Goal: Find specific page/section

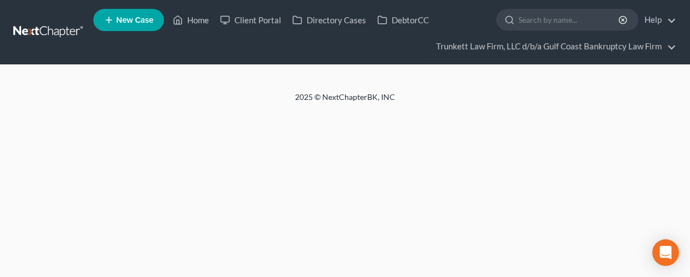
select select "0"
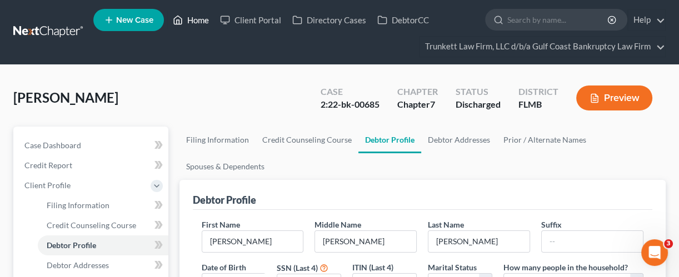
click at [199, 22] on link "Home" at bounding box center [190, 20] width 47 height 20
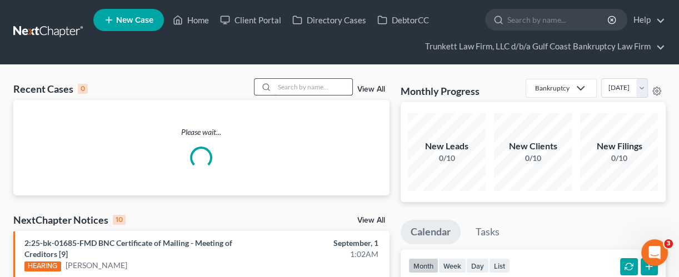
click at [287, 86] on input "search" at bounding box center [313, 87] width 78 height 16
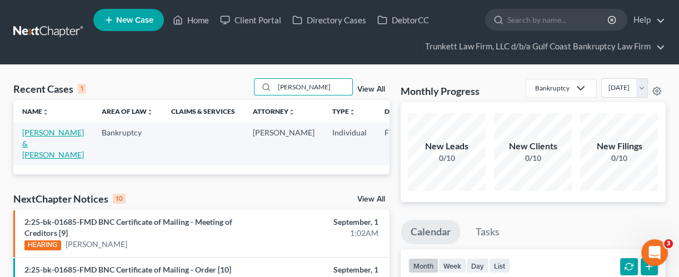
type input "[PERSON_NAME]"
click at [36, 144] on link "[PERSON_NAME] & [PERSON_NAME]" at bounding box center [53, 144] width 62 height 32
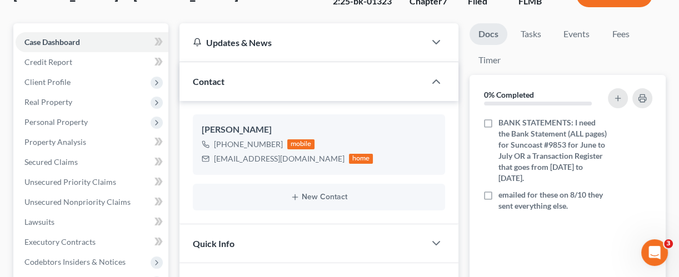
scroll to position [370, 0]
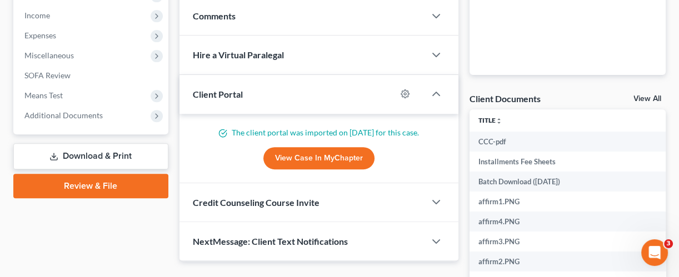
drag, startPoint x: 50, startPoint y: 115, endPoint x: 50, endPoint y: 127, distance: 12.2
click at [50, 115] on span "Additional Documents" at bounding box center [63, 115] width 78 height 9
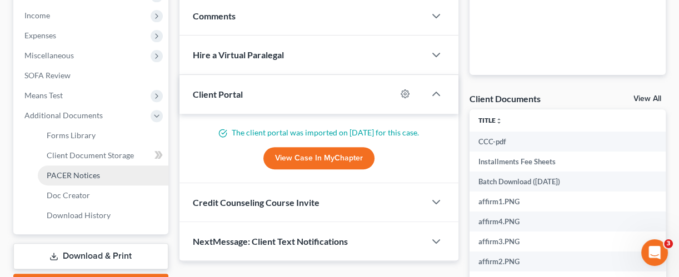
click at [66, 173] on span "PACER Notices" at bounding box center [73, 175] width 53 height 9
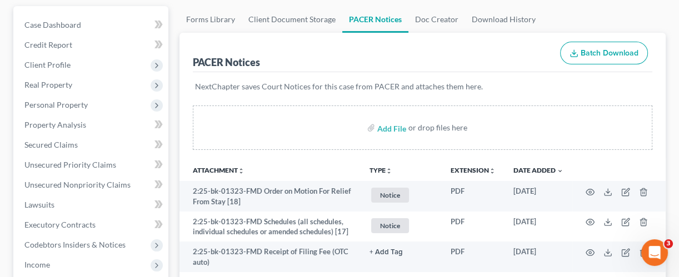
scroll to position [148, 0]
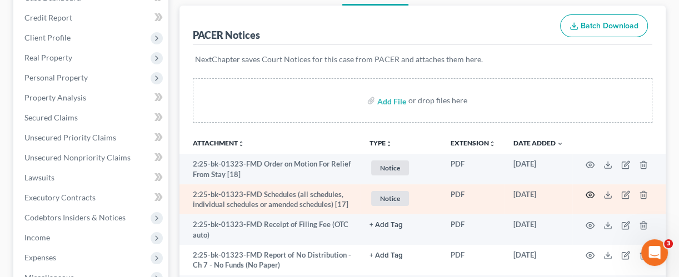
click at [587, 192] on icon "button" at bounding box center [590, 195] width 8 height 6
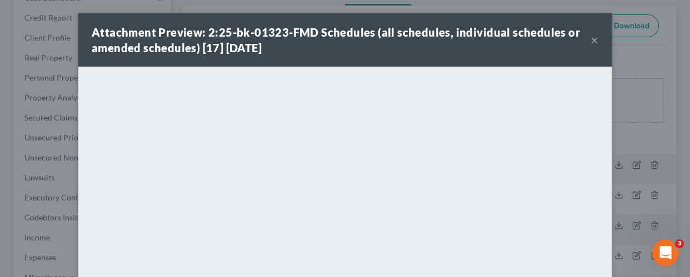
click at [591, 41] on button "×" at bounding box center [595, 39] width 8 height 13
